Goal: Find specific page/section: Find specific page/section

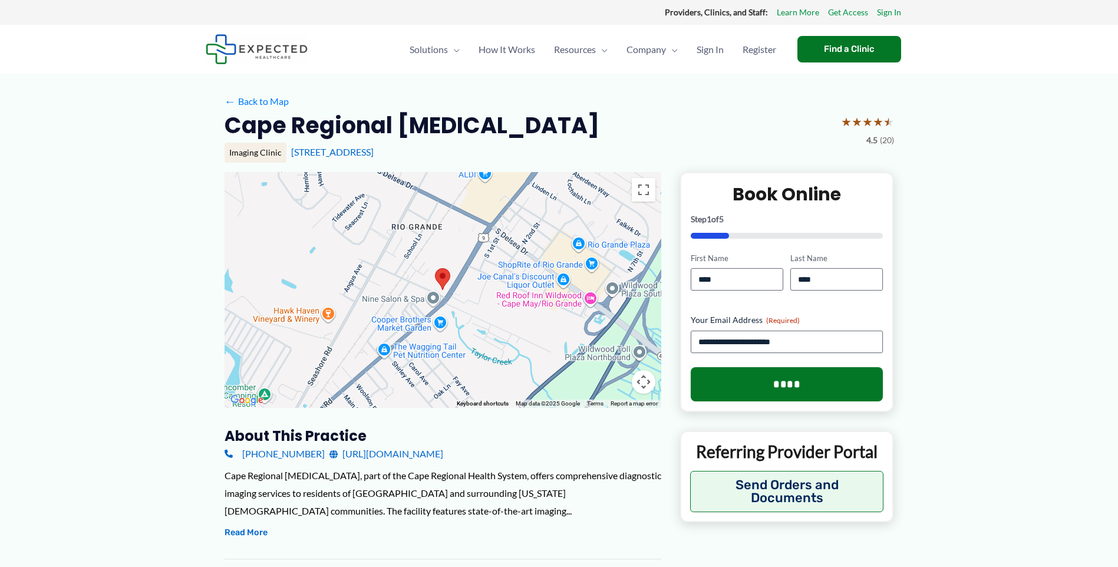
click at [249, 129] on h2 "Cape Regional [MEDICAL_DATA]" at bounding box center [412, 125] width 375 height 29
copy h2 "Cape"
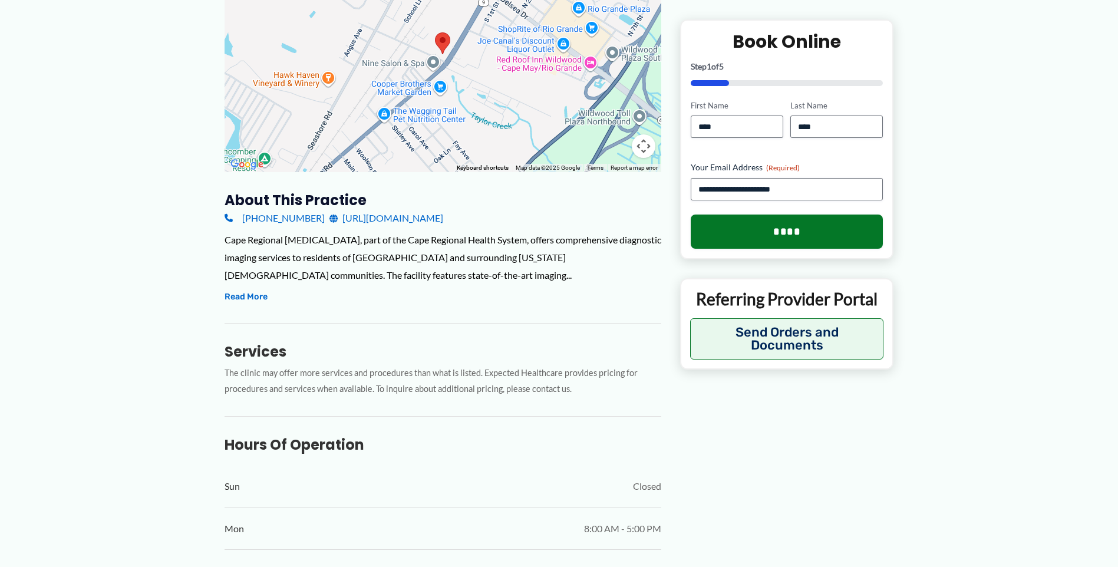
click at [230, 239] on div "Cape Regional [MEDICAL_DATA], part of the Cape Regional Health System, offers c…" at bounding box center [443, 257] width 437 height 52
click at [228, 239] on div "Cape Regional [MEDICAL_DATA], part of the Cape Regional Health System, offers c…" at bounding box center [443, 257] width 437 height 52
copy div "Cape"
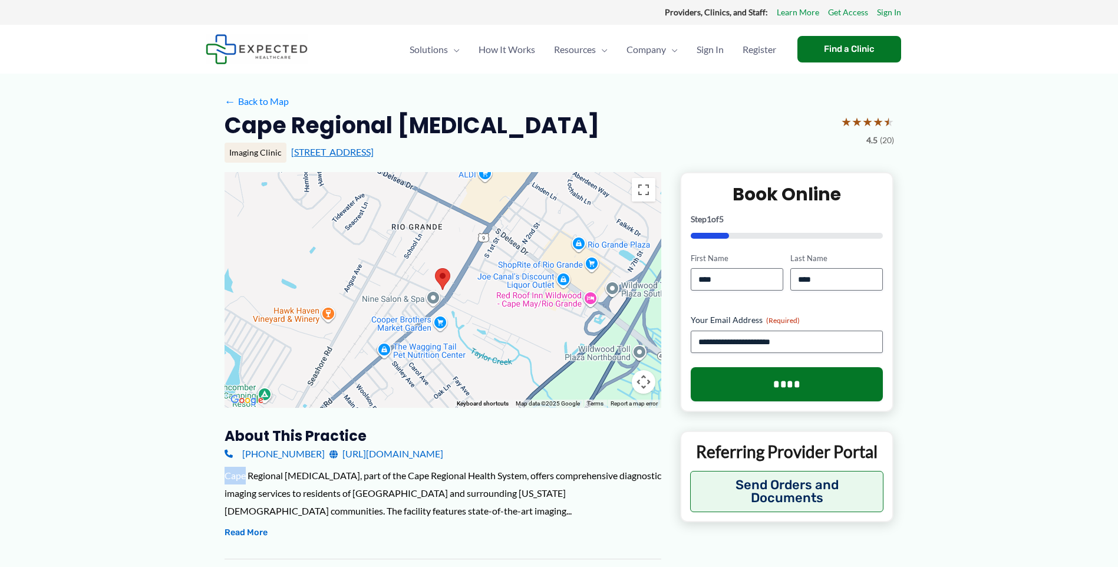
click at [294, 152] on link "[STREET_ADDRESS]" at bounding box center [332, 151] width 83 height 11
